Goal: Task Accomplishment & Management: Complete application form

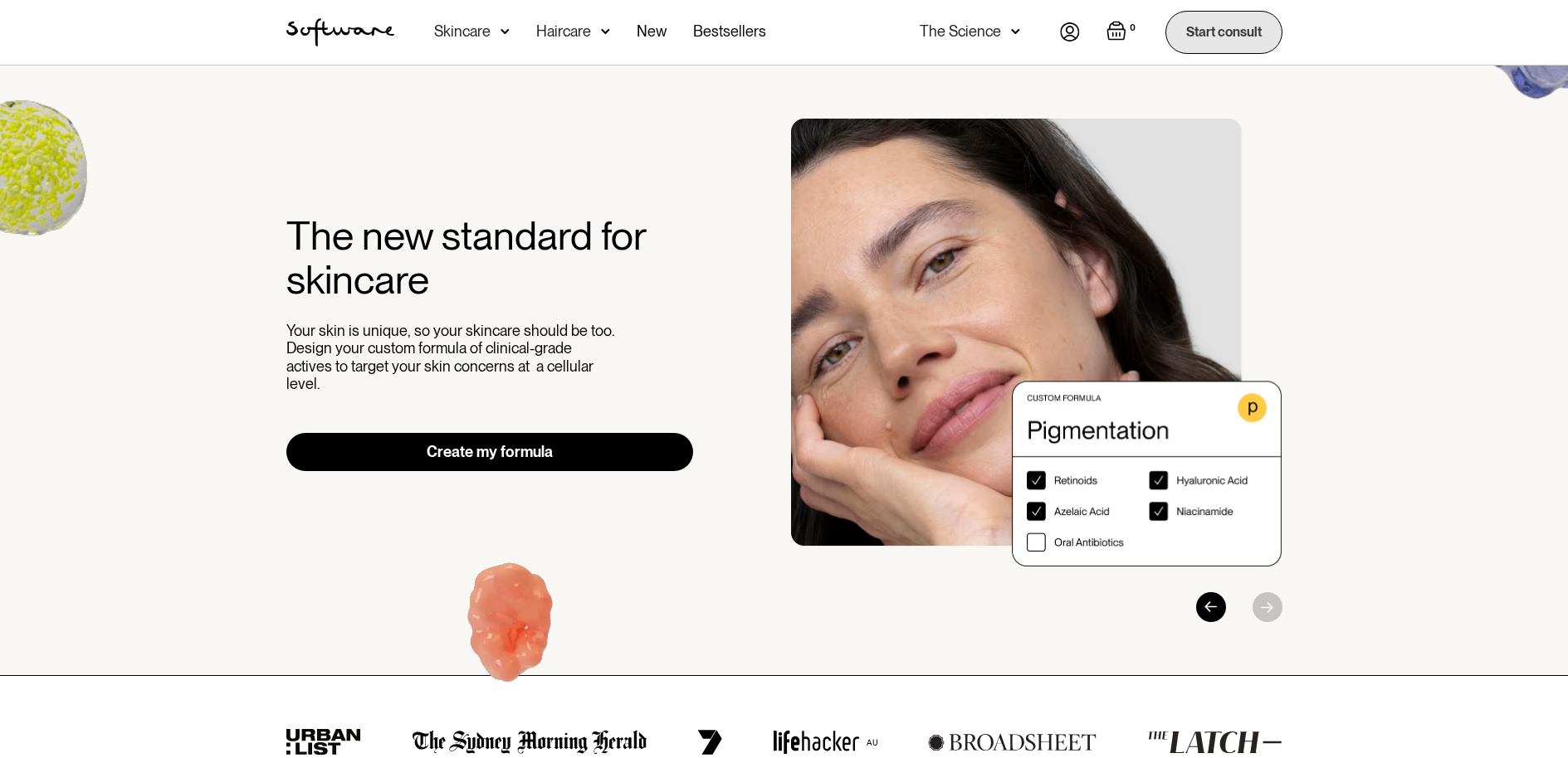
click at [1217, 33] on link "Start consult" at bounding box center [1223, 31] width 117 height 43
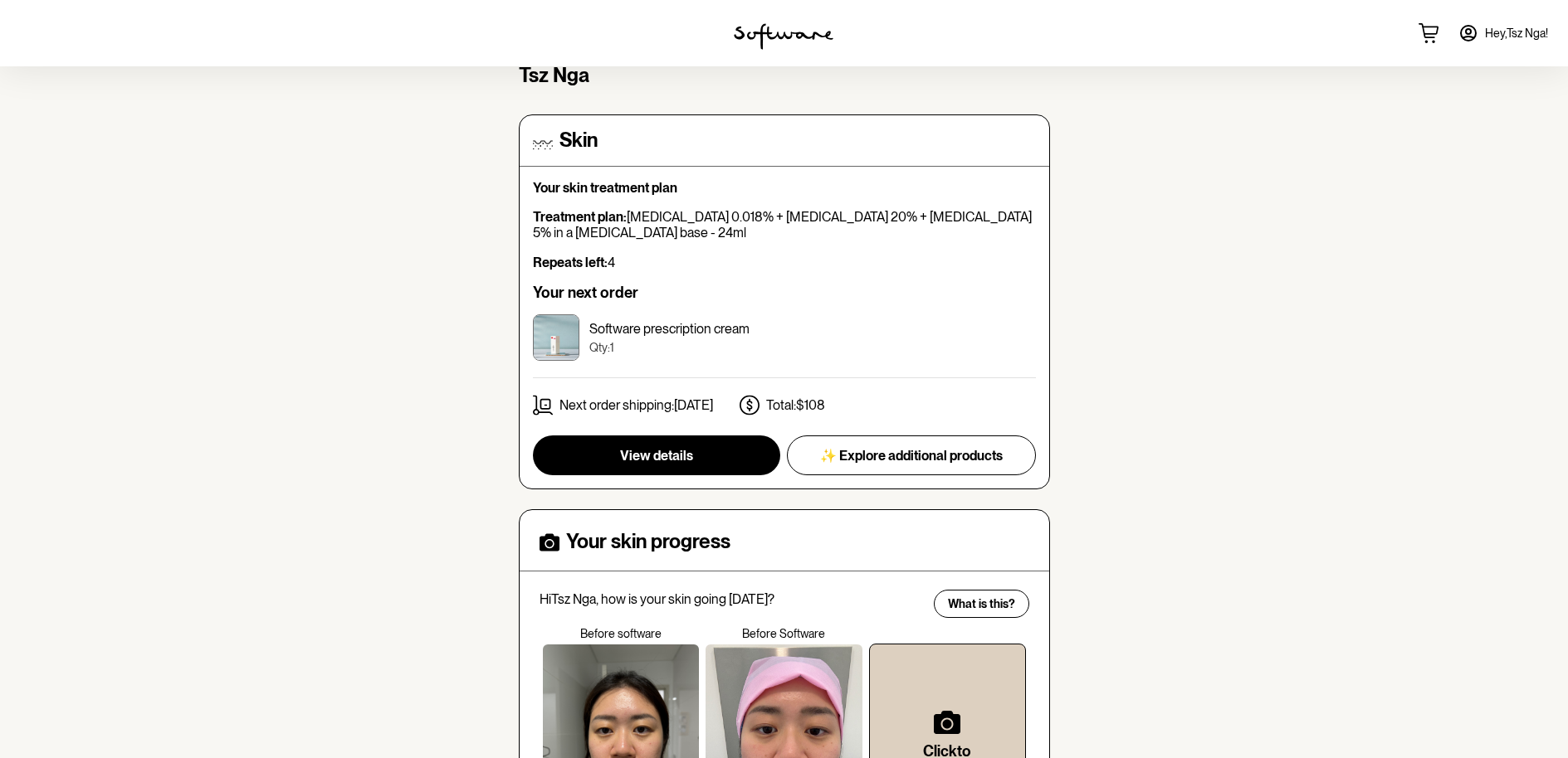
scroll to position [321, 0]
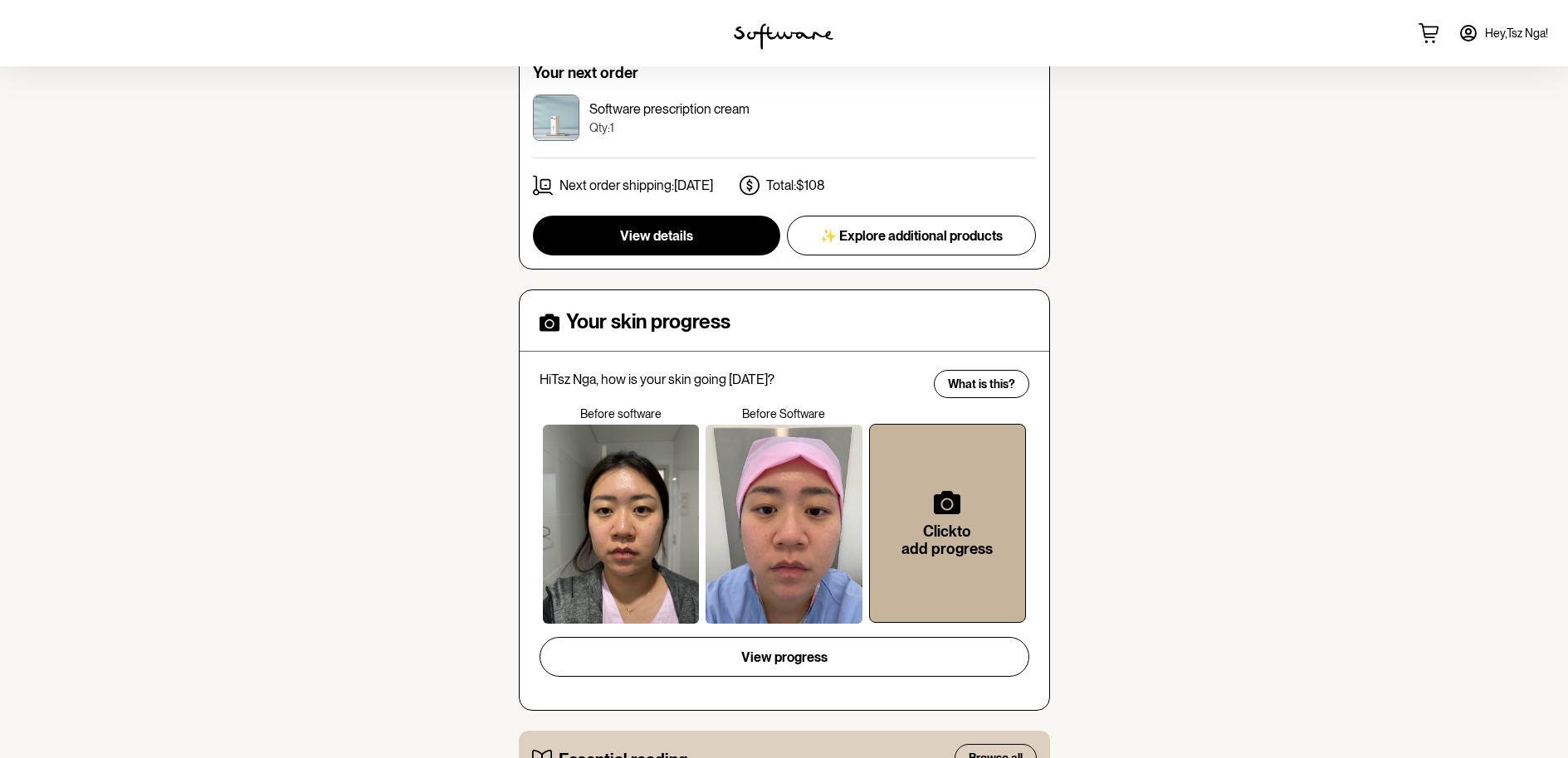
click at [923, 533] on h6 "Click to add progress" at bounding box center [948, 541] width 103 height 36
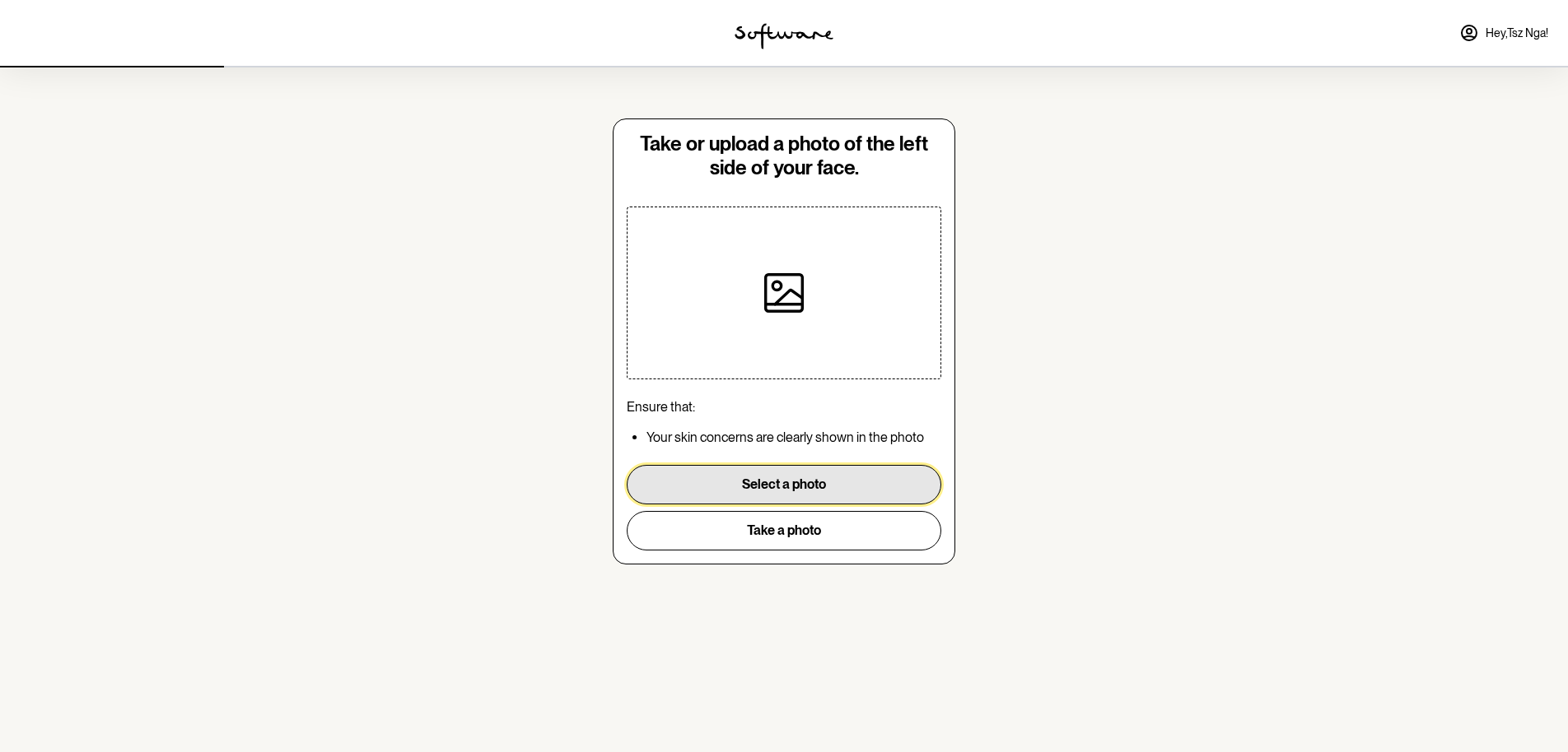
click at [797, 492] on button "Select a photo" at bounding box center [784, 485] width 315 height 40
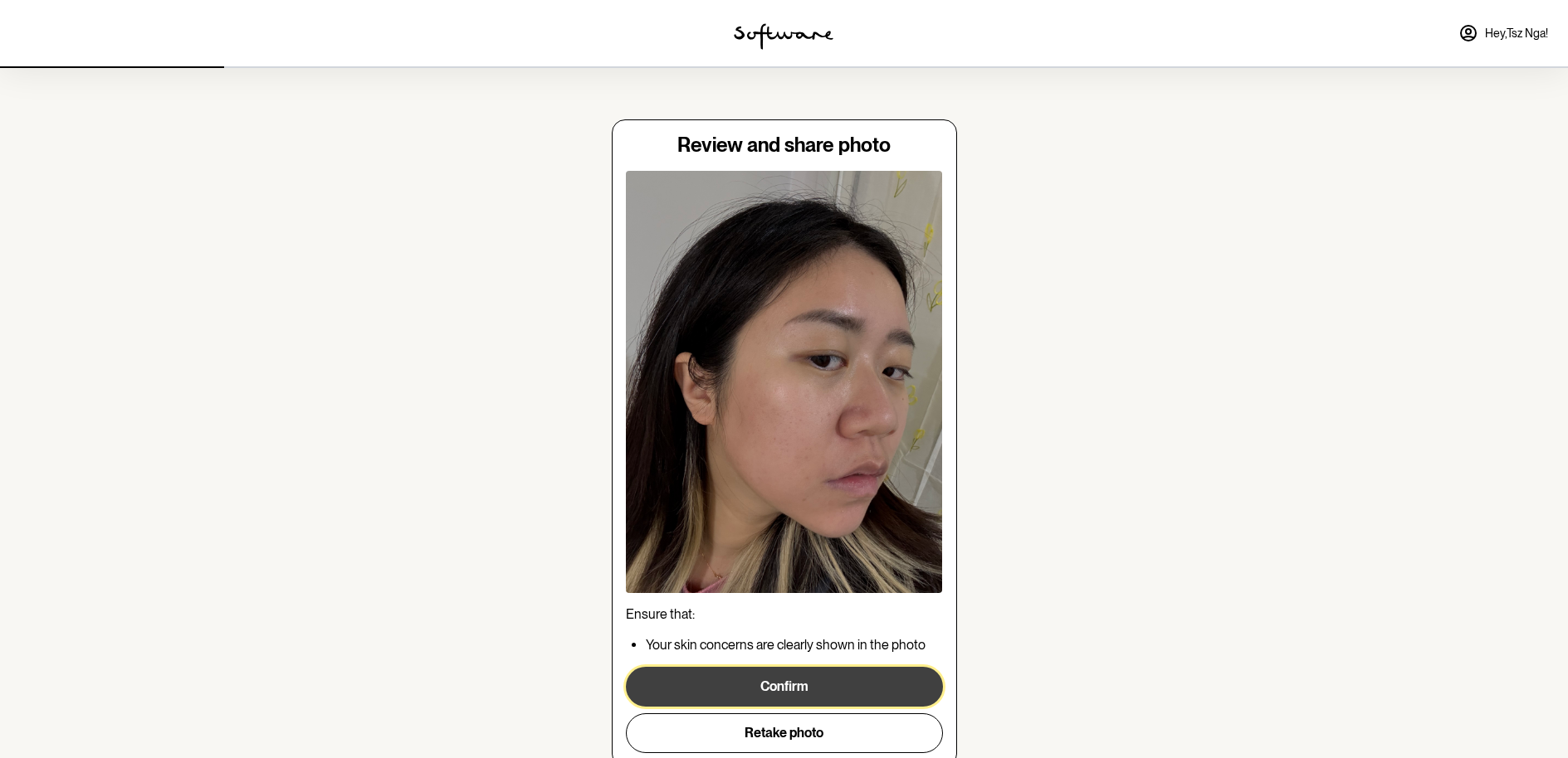
click at [873, 689] on button "Confirm" at bounding box center [784, 687] width 317 height 40
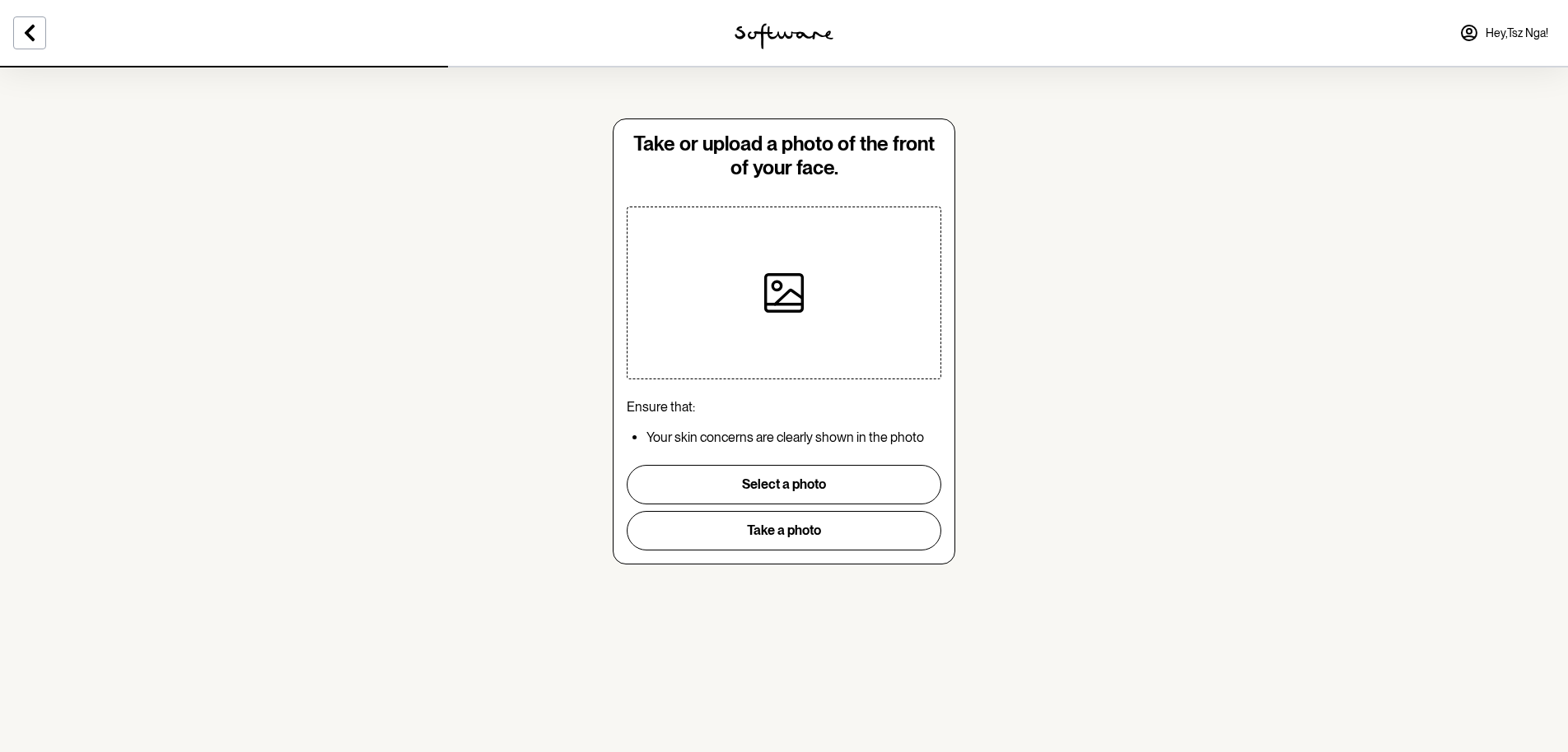
click at [815, 307] on div at bounding box center [784, 293] width 171 height 171
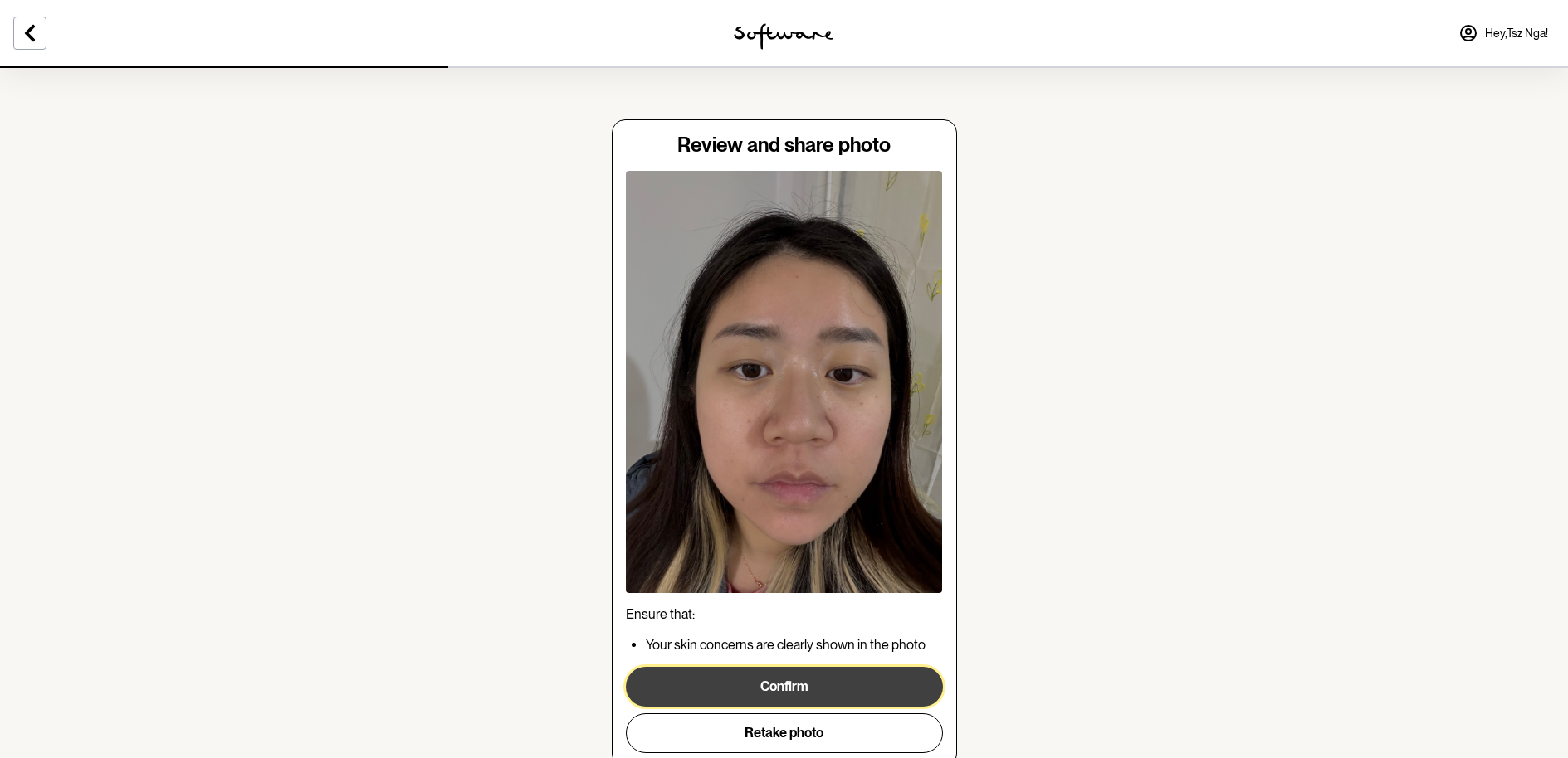
click at [844, 682] on button "Confirm" at bounding box center [784, 687] width 317 height 40
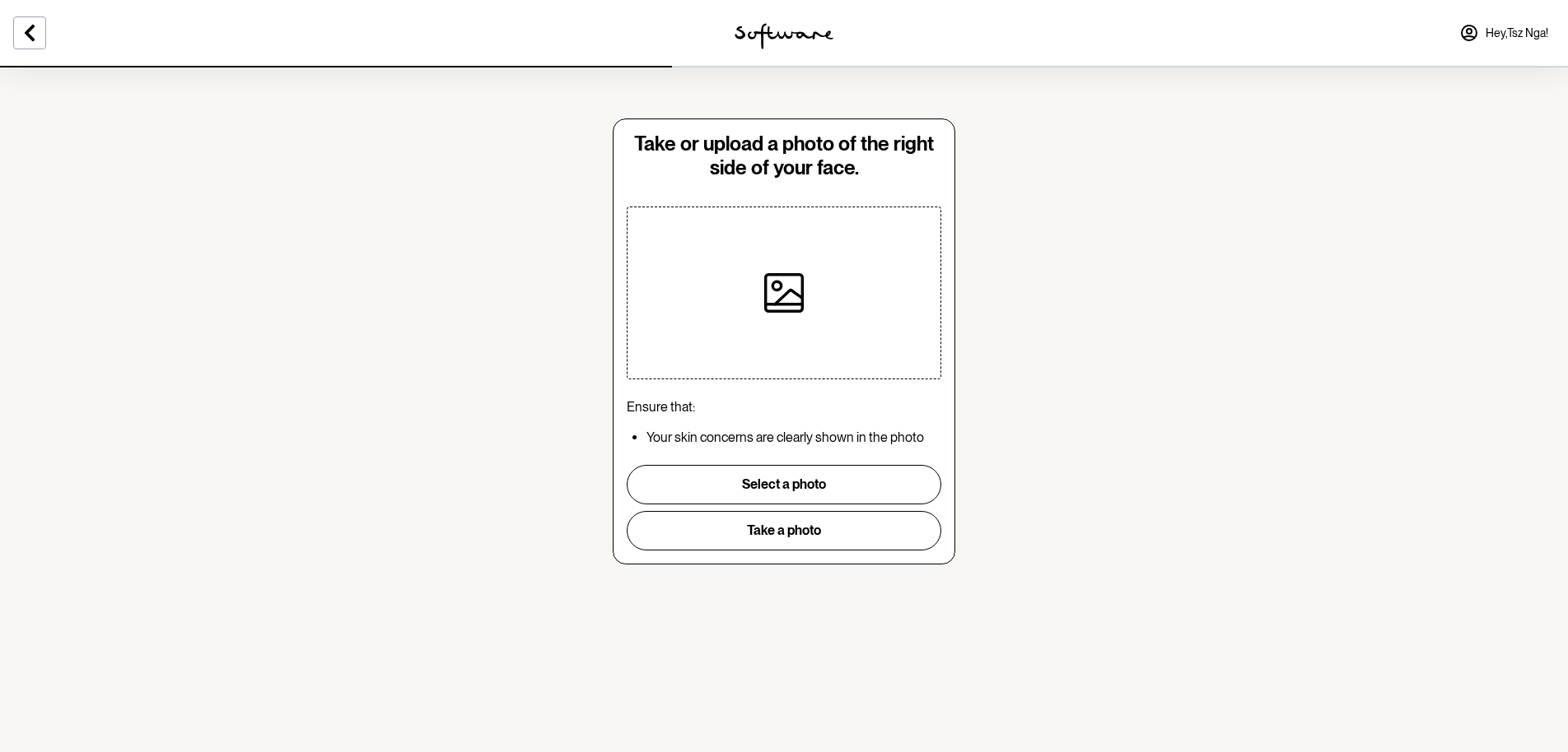
click at [789, 273] on icon at bounding box center [784, 293] width 40 height 40
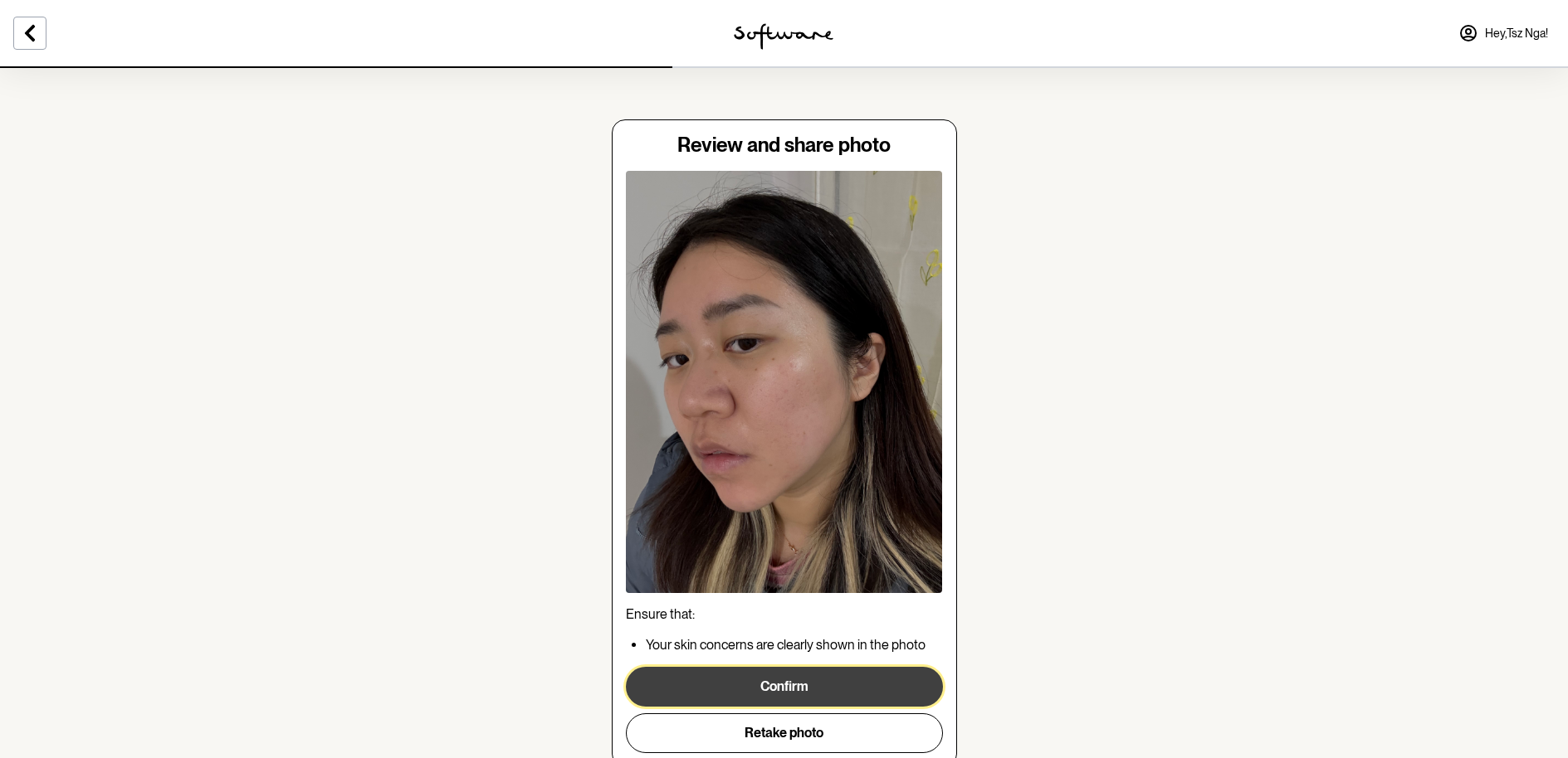
click at [848, 688] on button "Confirm" at bounding box center [784, 687] width 317 height 40
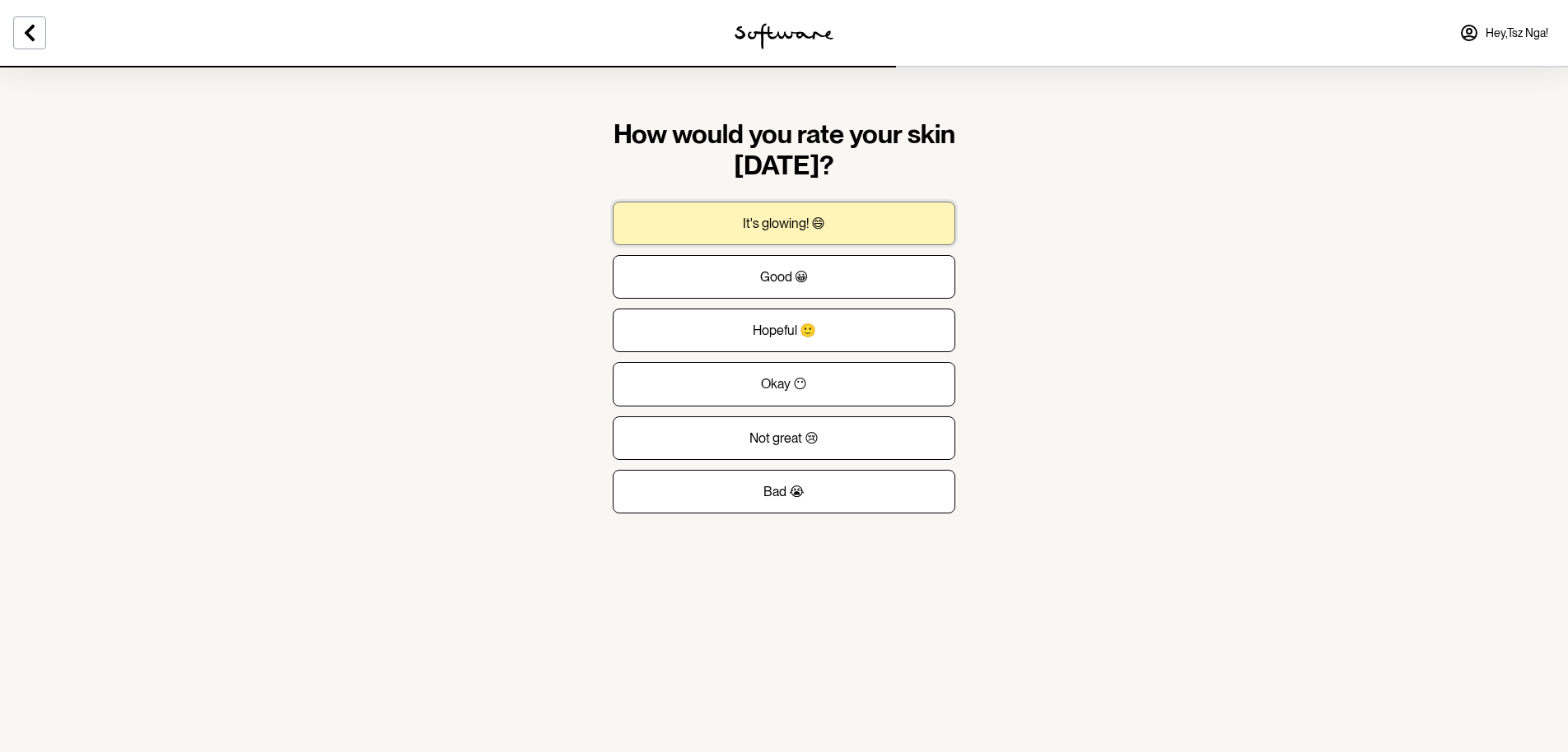
click at [860, 209] on button "It's glowing! 😄" at bounding box center [784, 223] width 343 height 43
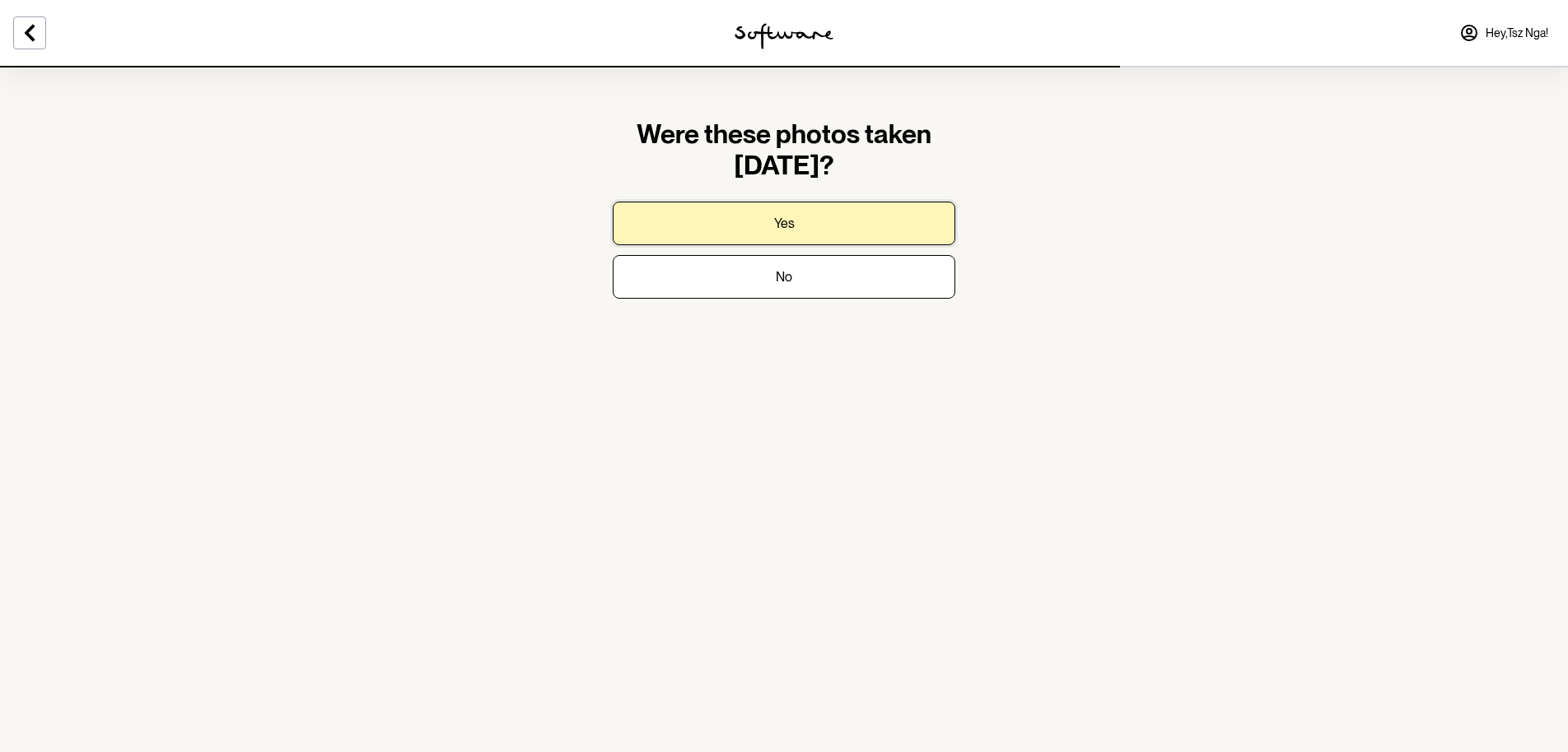
click at [860, 209] on button "Yes" at bounding box center [784, 223] width 343 height 43
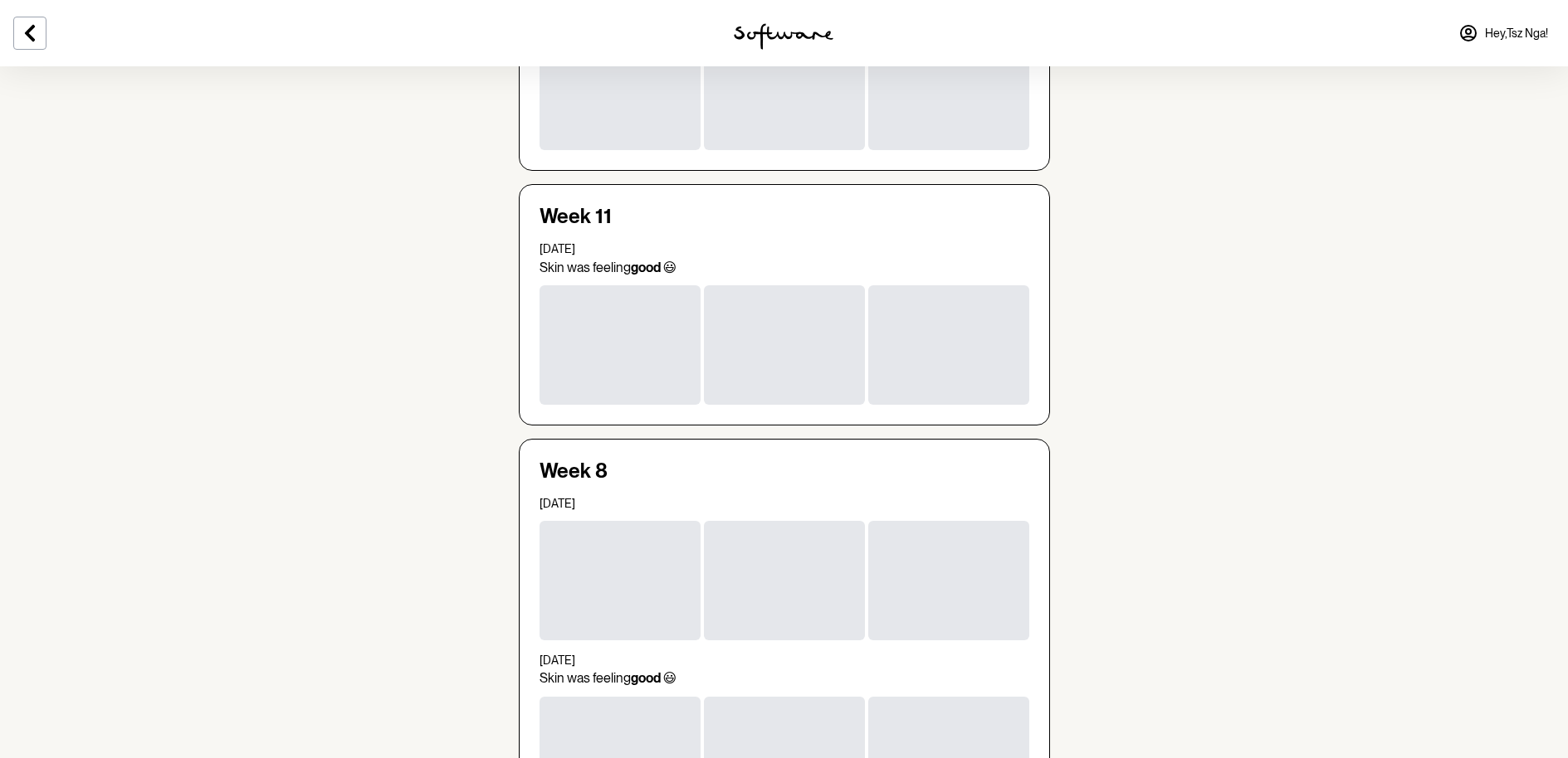
scroll to position [1196, 0]
